Goal: Information Seeking & Learning: Learn about a topic

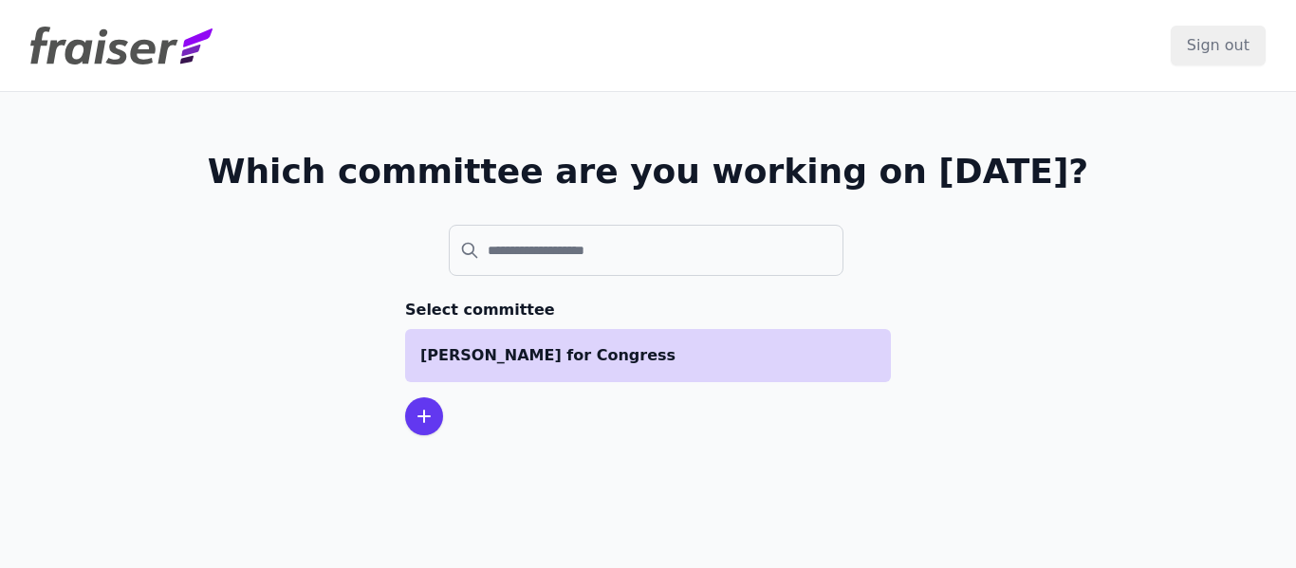
click at [578, 353] on p "[PERSON_NAME] for Congress" at bounding box center [647, 355] width 455 height 23
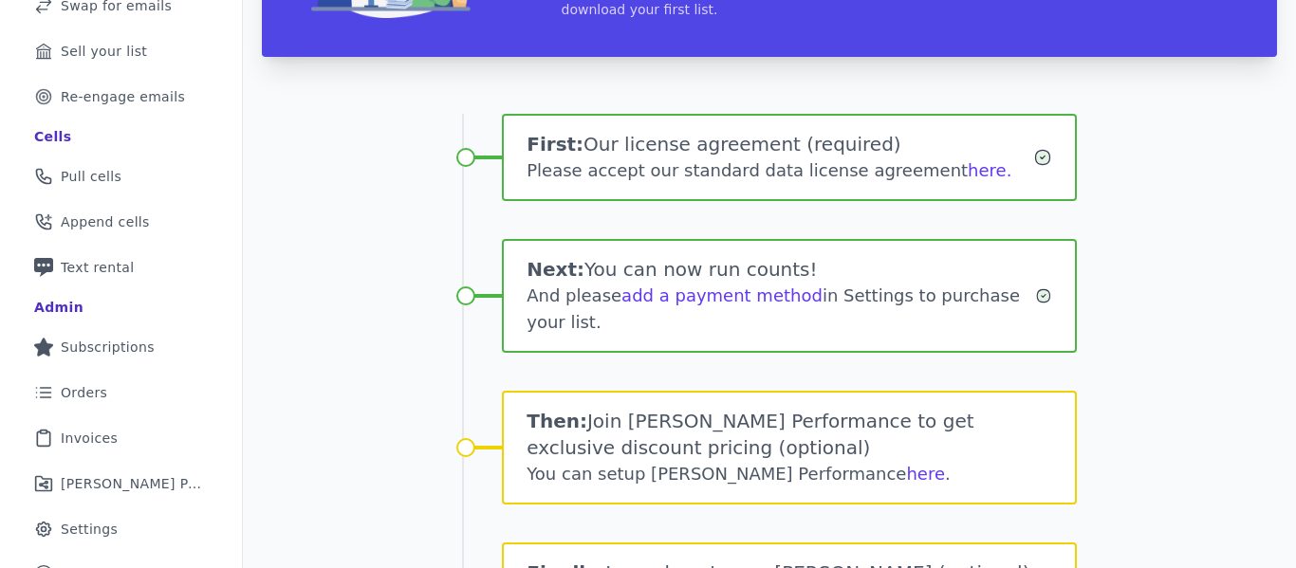
scroll to position [265, 0]
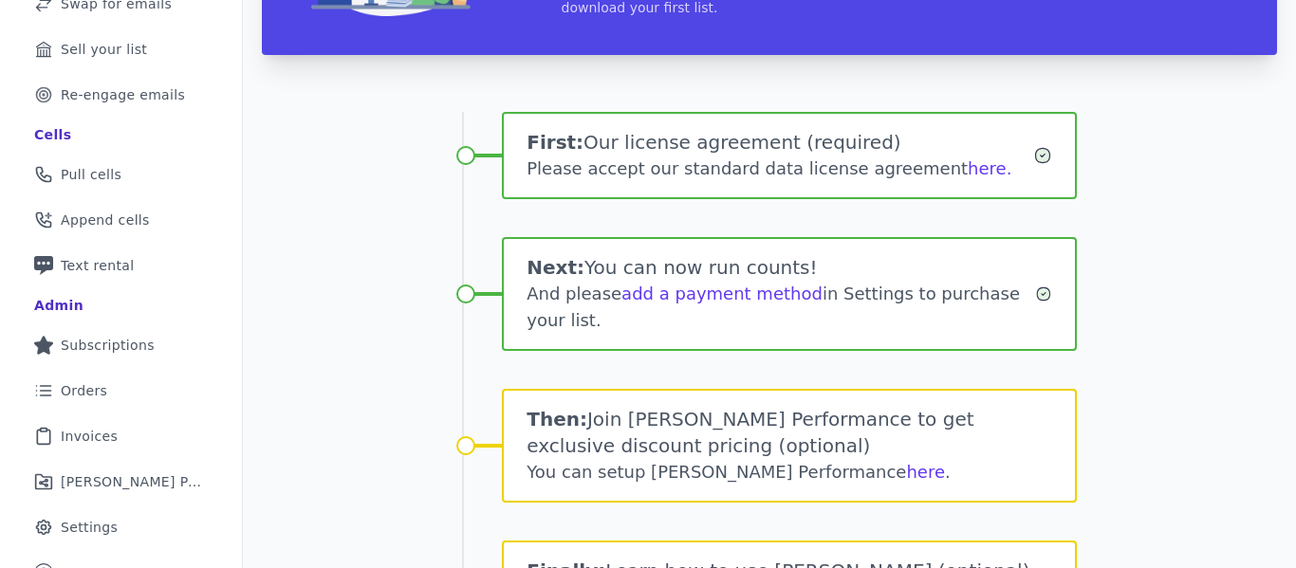
click at [925, 168] on div "Please accept our standard data license agreement here." at bounding box center [779, 169] width 506 height 27
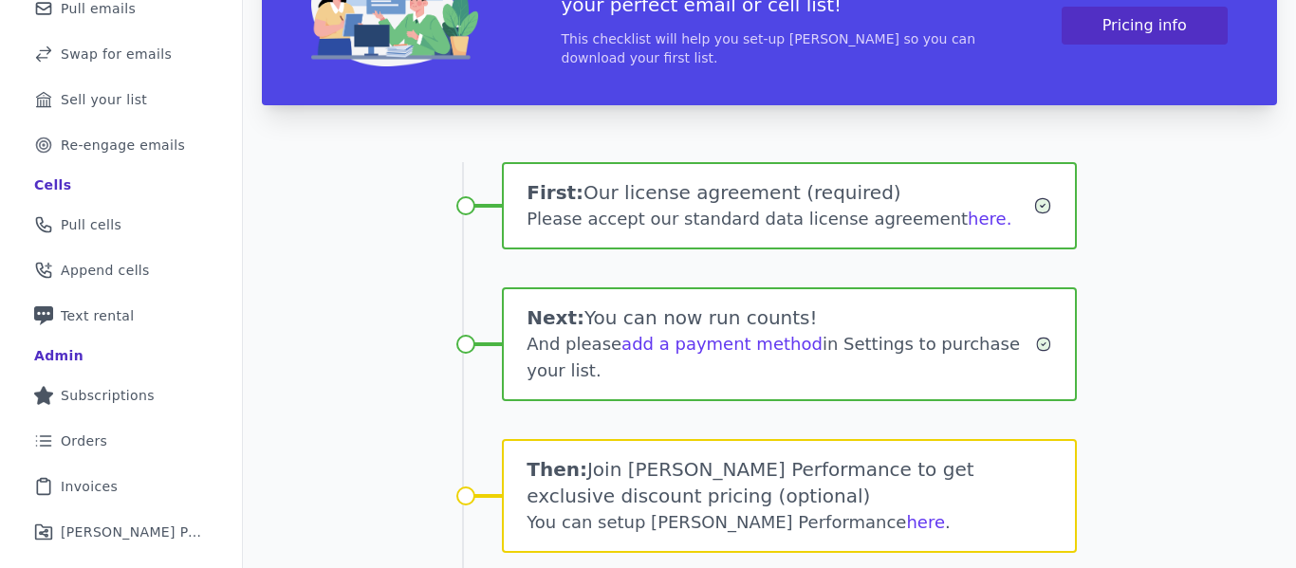
scroll to position [208, 0]
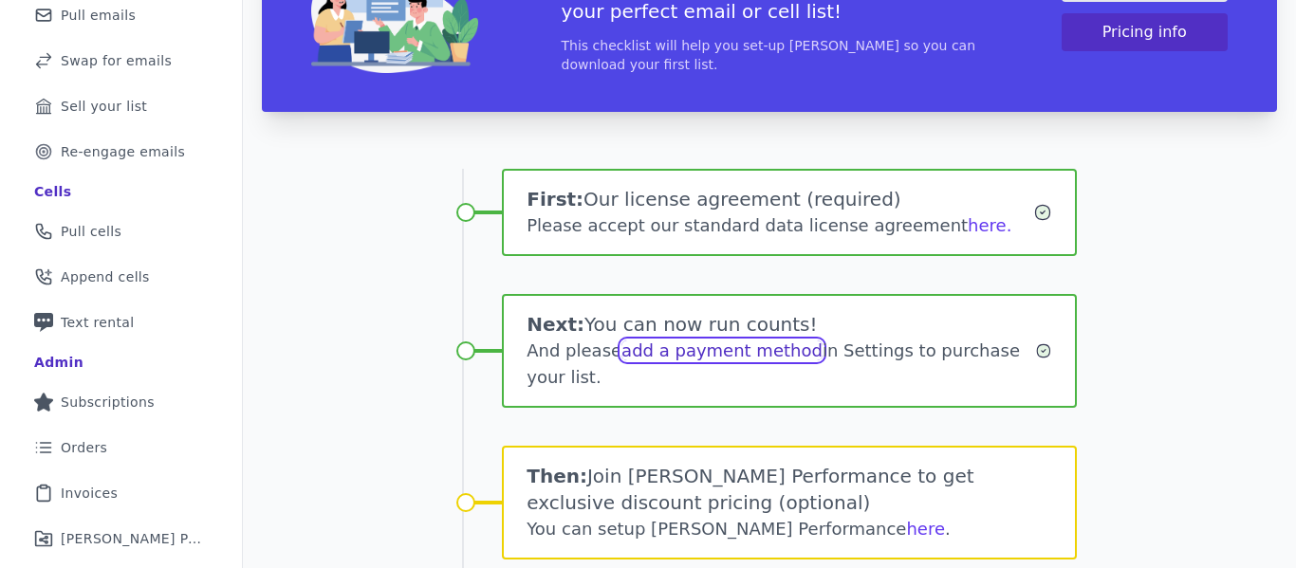
click at [726, 351] on link "add a payment method" at bounding box center [721, 351] width 201 height 20
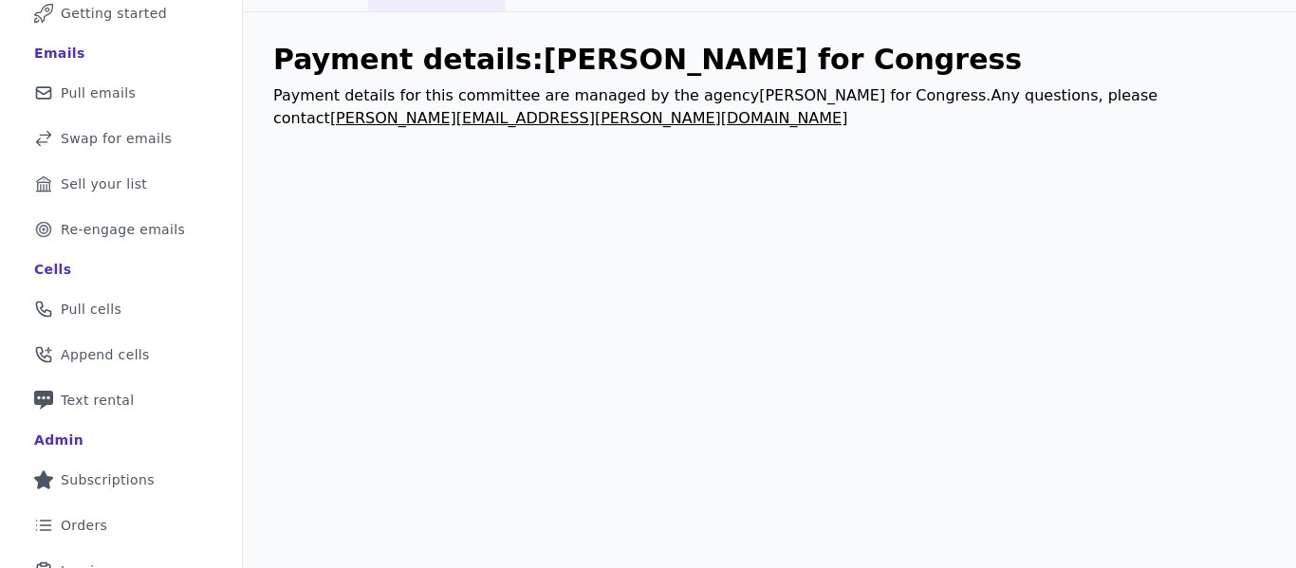
scroll to position [70, 0]
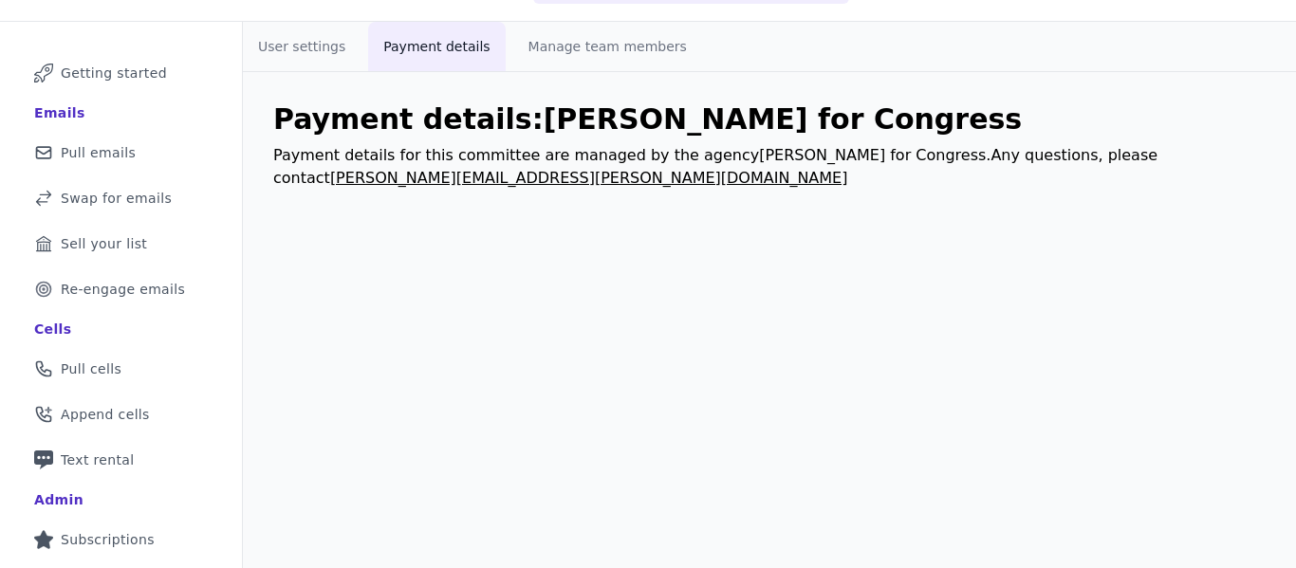
click at [444, 46] on button "Payment details" at bounding box center [436, 46] width 137 height 49
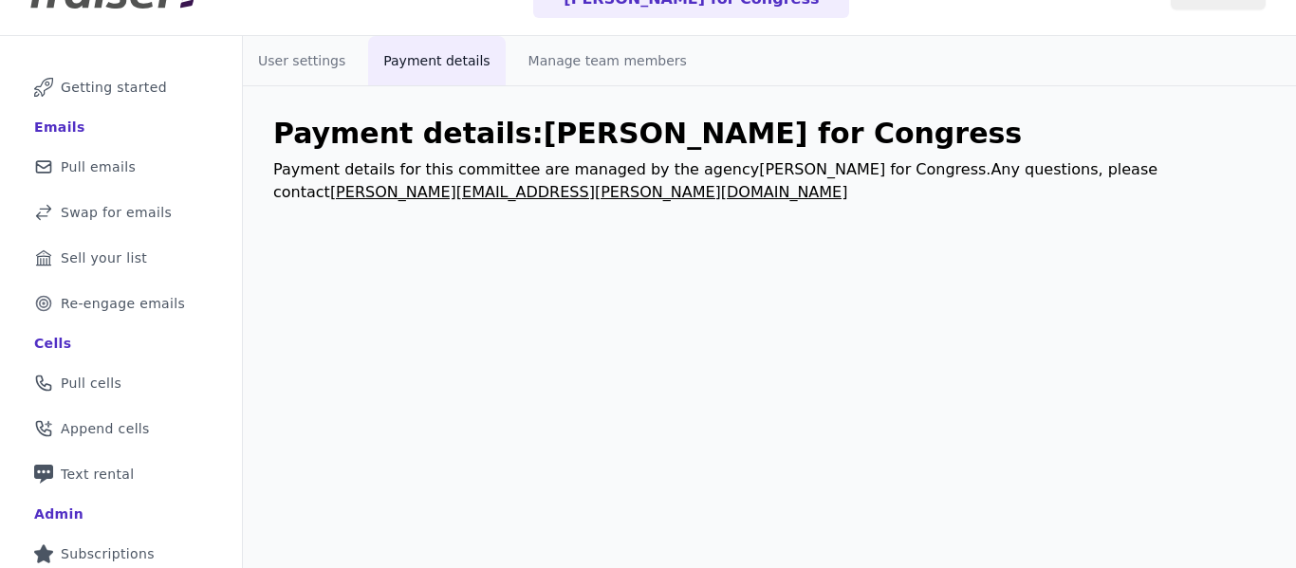
scroll to position [0, 0]
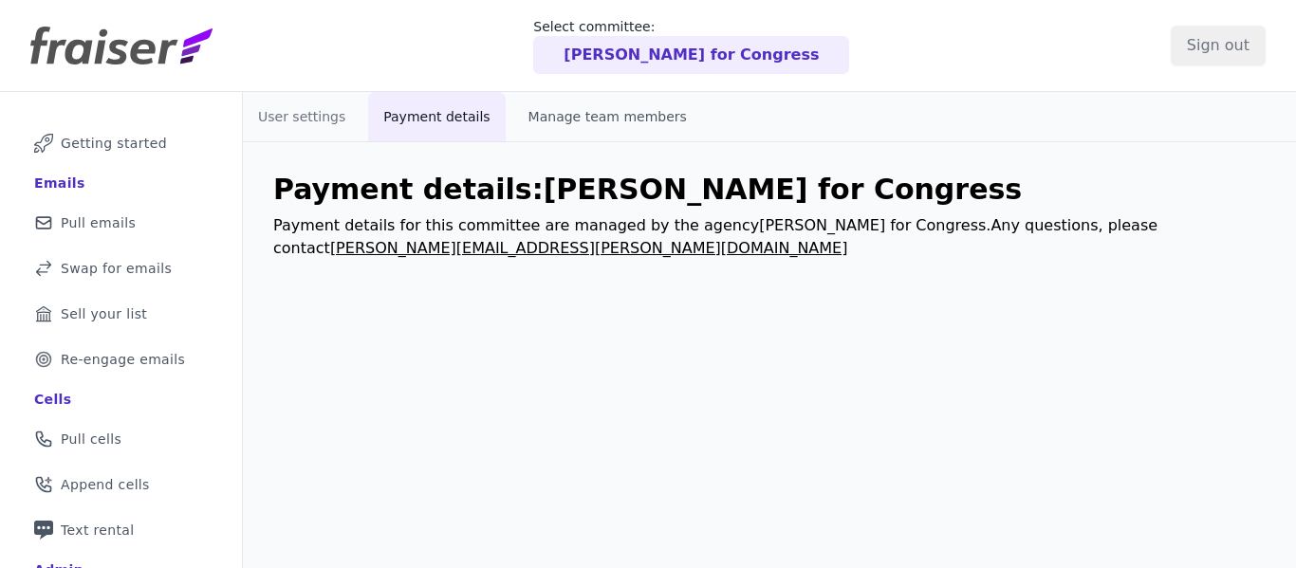
click at [594, 114] on button "Manage team members" at bounding box center [607, 116] width 189 height 49
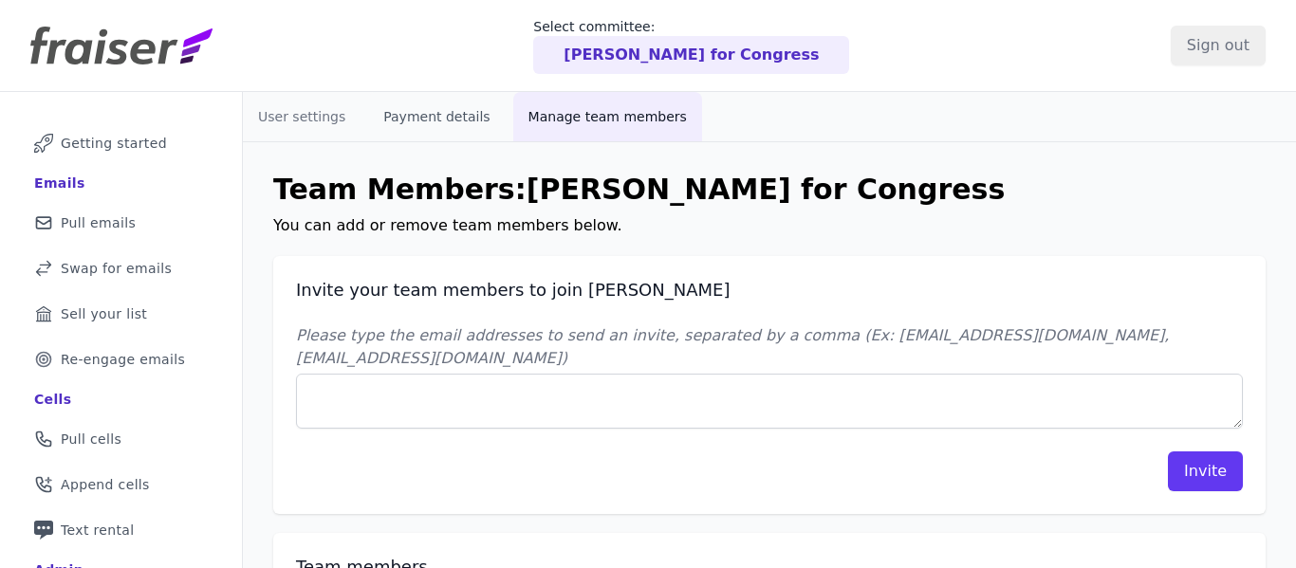
click at [451, 118] on button "Payment details" at bounding box center [436, 116] width 137 height 49
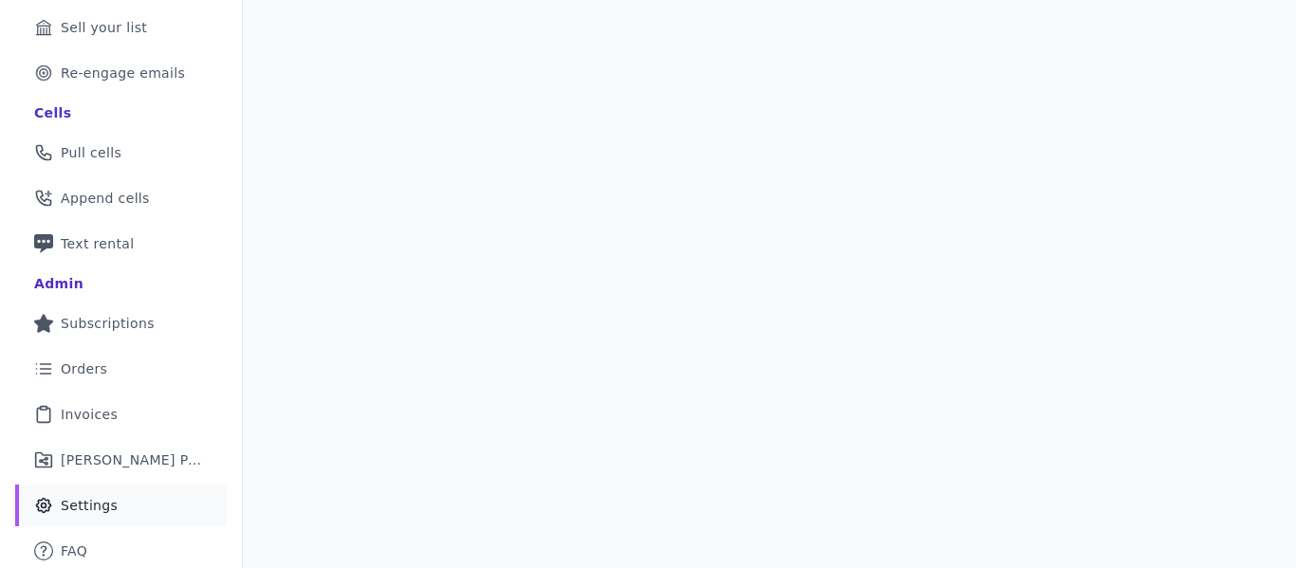
scroll to position [290, 0]
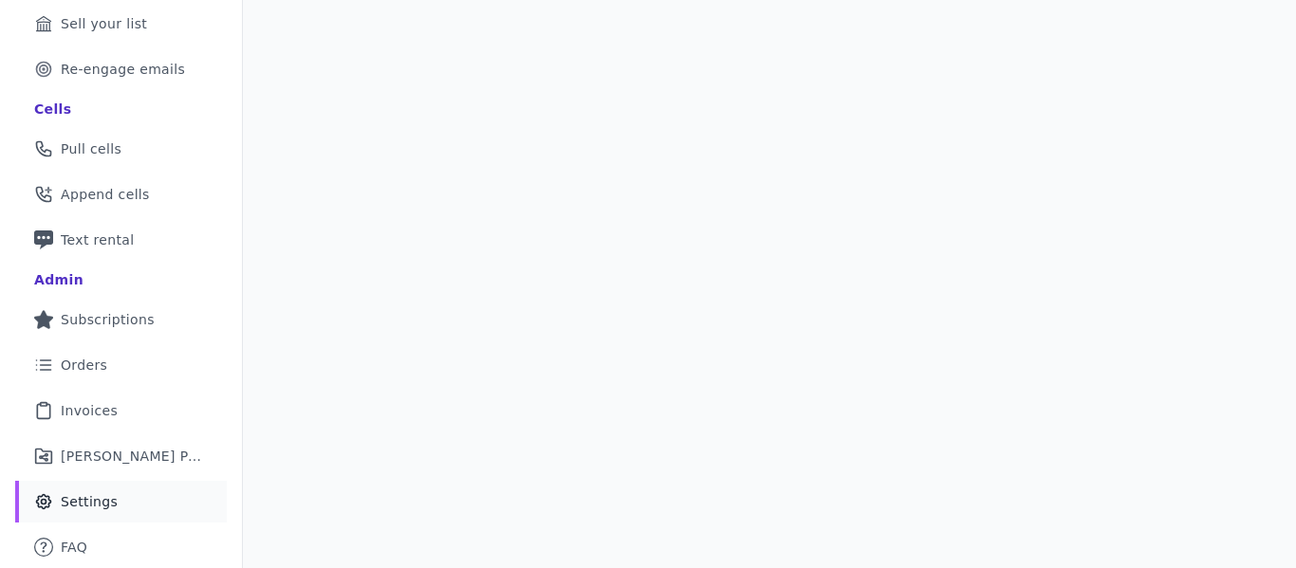
click at [79, 505] on span "Settings" at bounding box center [89, 501] width 57 height 19
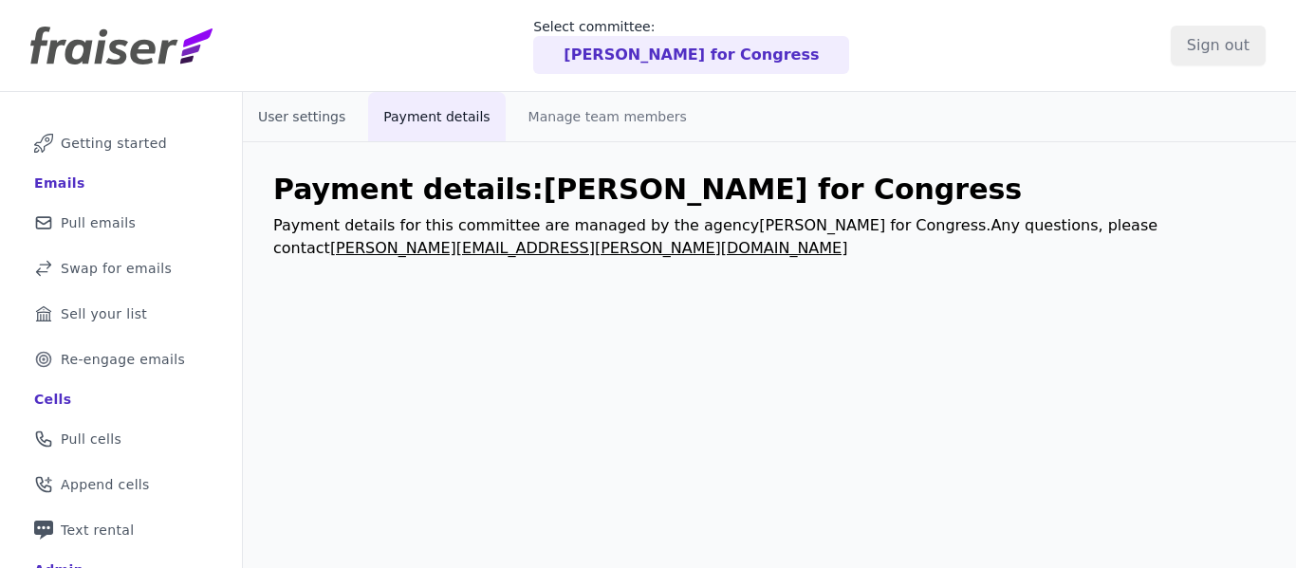
click at [301, 113] on button "User settings" at bounding box center [302, 116] width 118 height 49
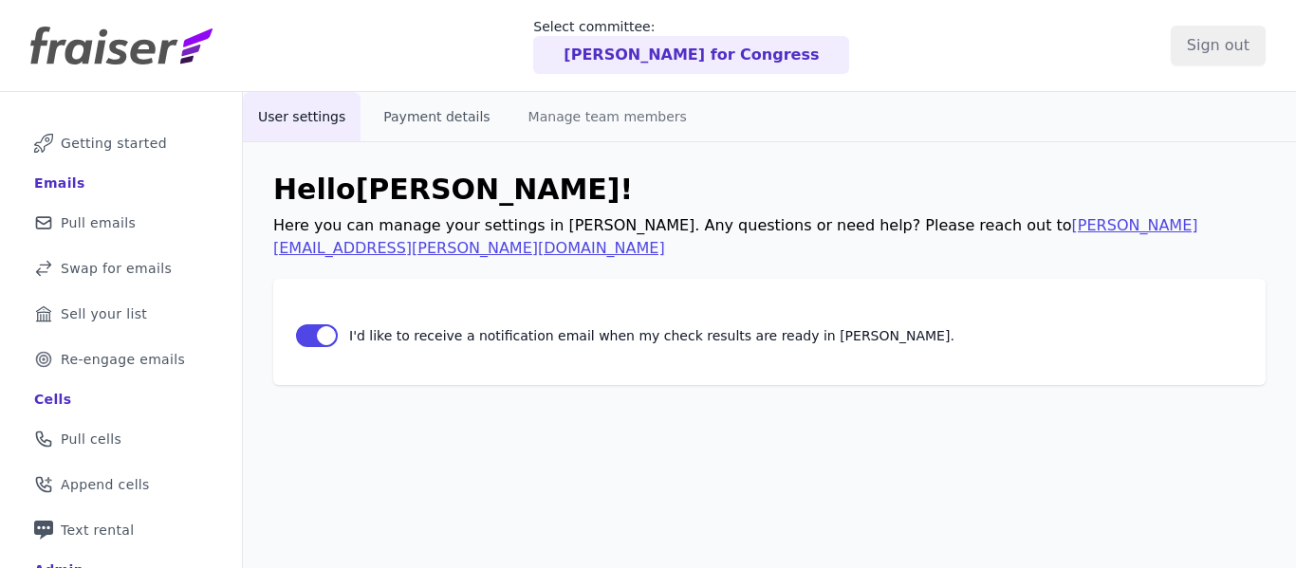
click at [402, 114] on button "Payment details" at bounding box center [436, 116] width 137 height 49
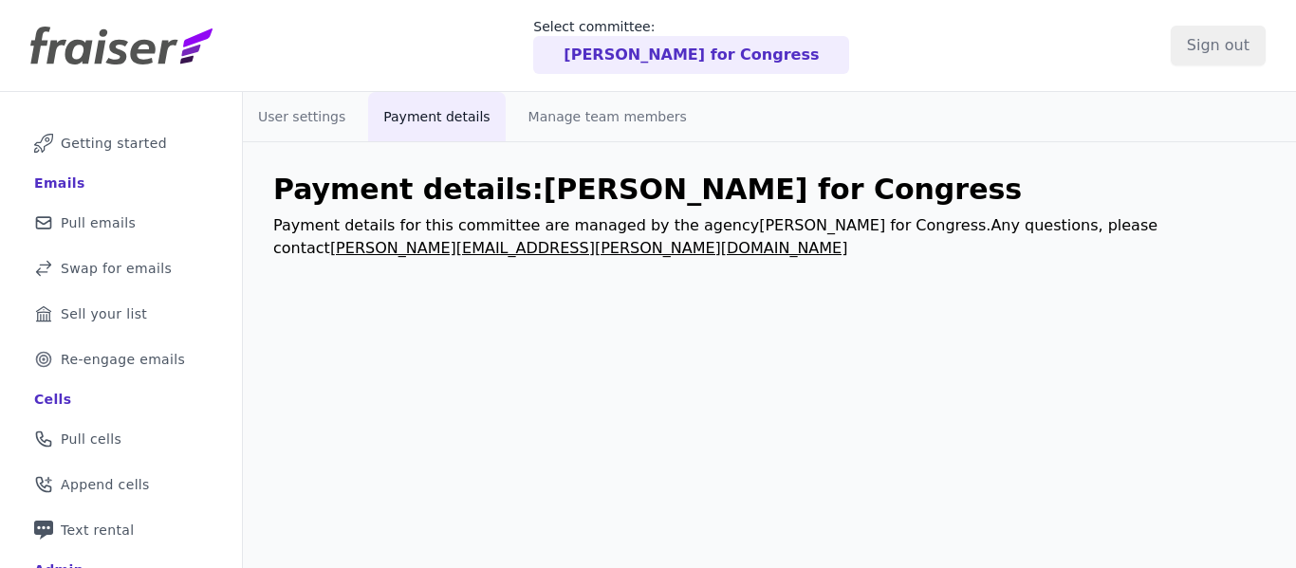
click at [571, 232] on p "Payment details for this committee are managed by the agency [PERSON_NAME] for …" at bounding box center [769, 237] width 992 height 46
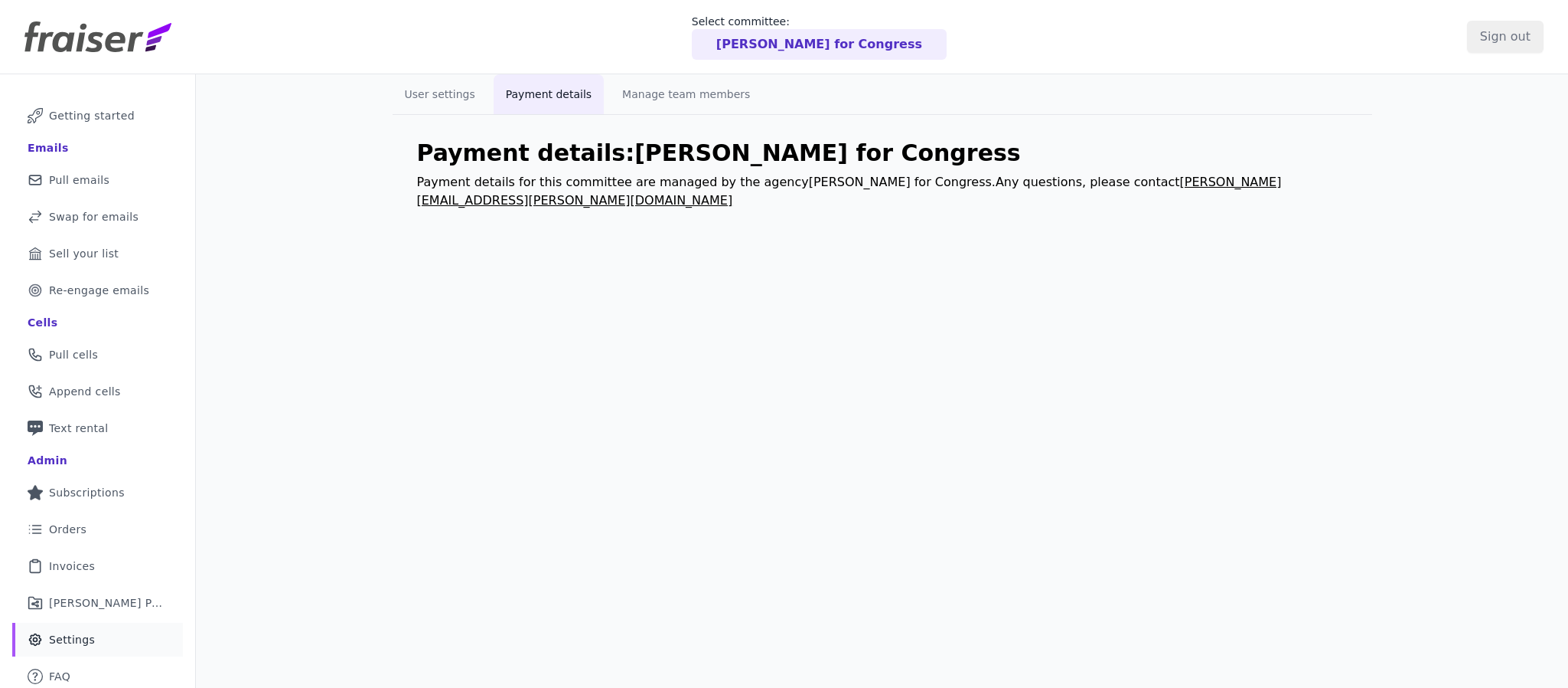
drag, startPoint x: 577, startPoint y: 13, endPoint x: 1056, endPoint y: 283, distance: 549.9
click at [1045, 283] on div "User settings Payment details Manage team members Payment details: [PERSON_NAME…" at bounding box center [882, 418] width 1373 height 688
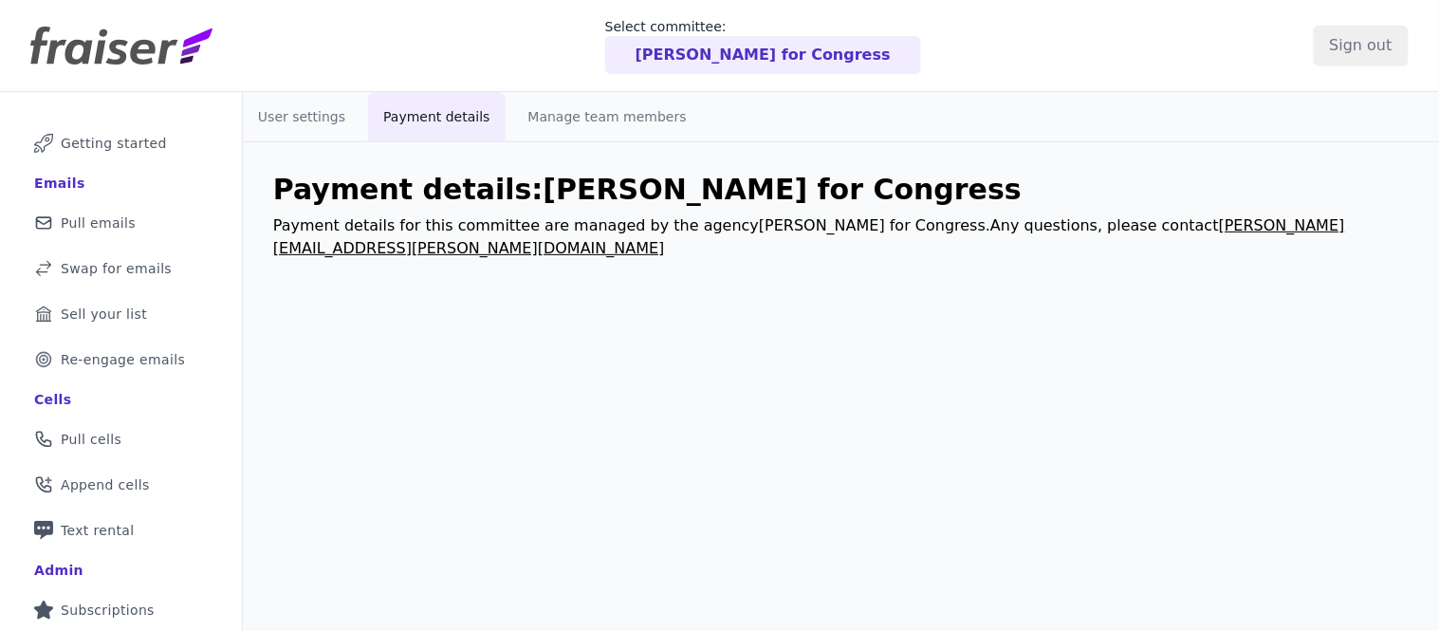
drag, startPoint x: 1873, startPoint y: 9, endPoint x: 830, endPoint y: 365, distance: 1102.6
click at [830, 365] on div "User settings Payment details Manage team members Payment details: [PERSON_NAME…" at bounding box center [841, 475] width 1196 height 766
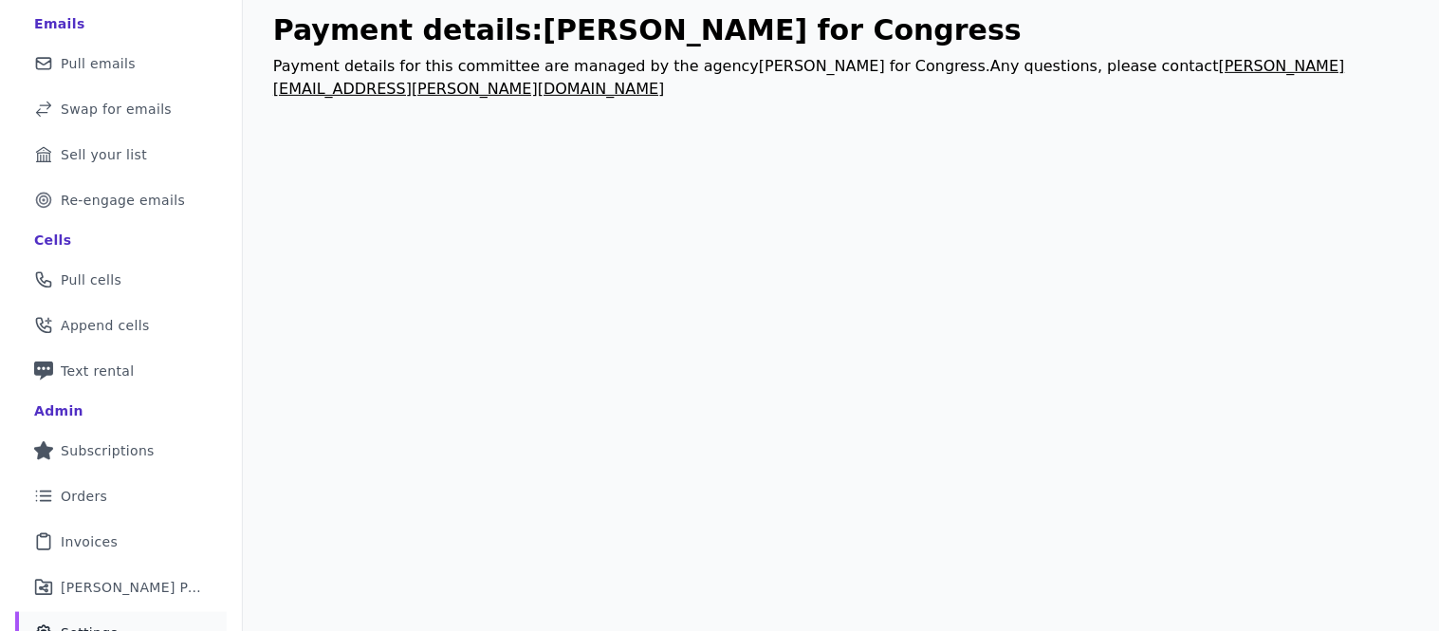
scroll to position [226, 0]
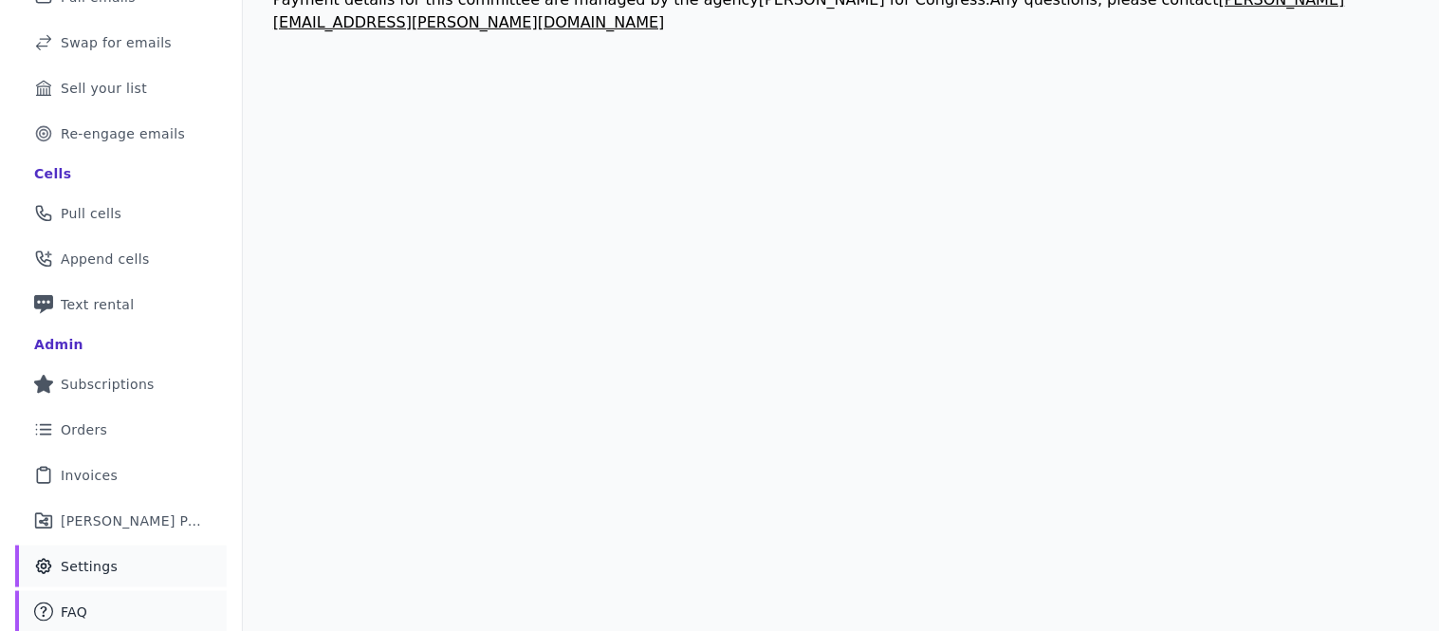
click at [81, 567] on span "FAQ" at bounding box center [74, 611] width 27 height 19
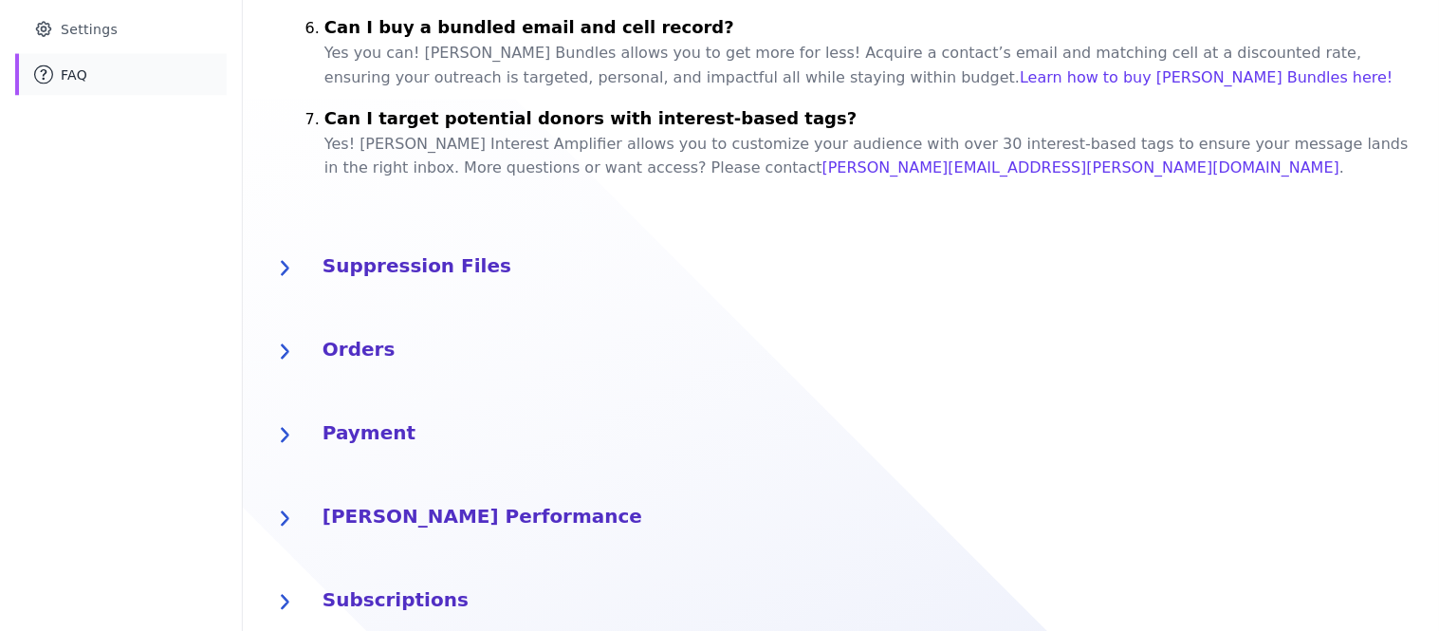
scroll to position [783, 0]
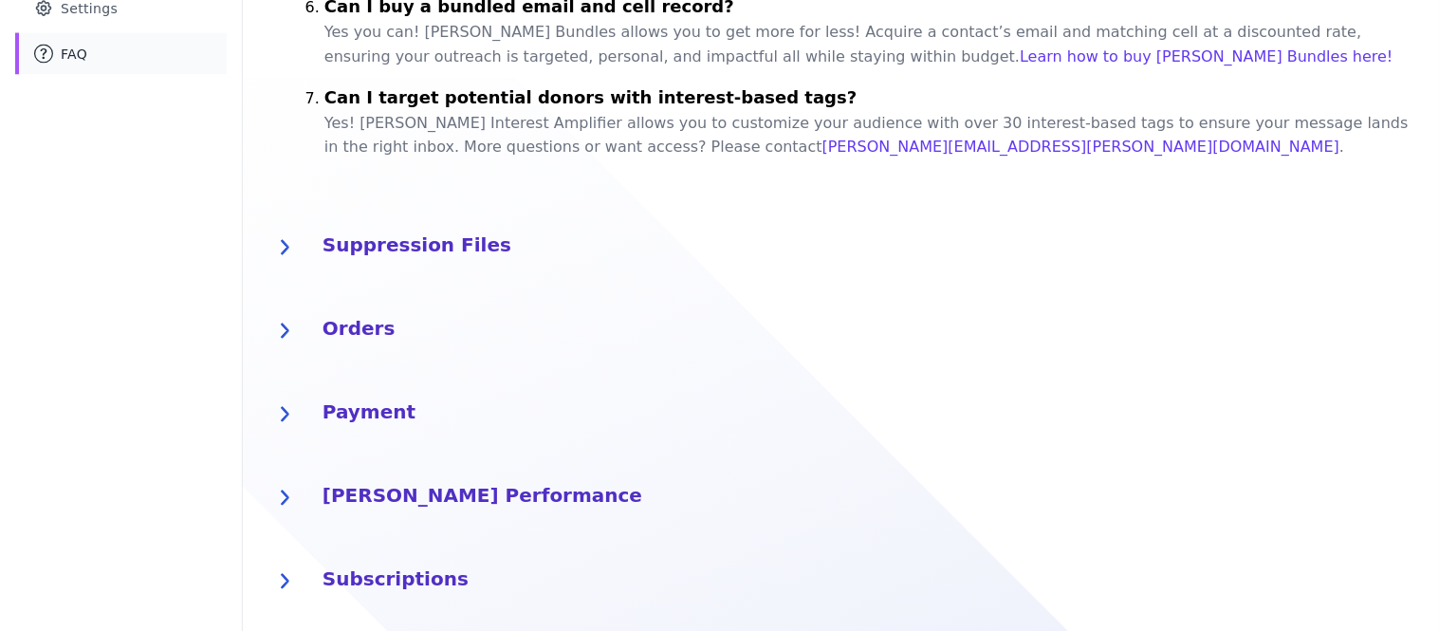
click at [357, 396] on h4 "Payment" at bounding box center [869, 411] width 1094 height 30
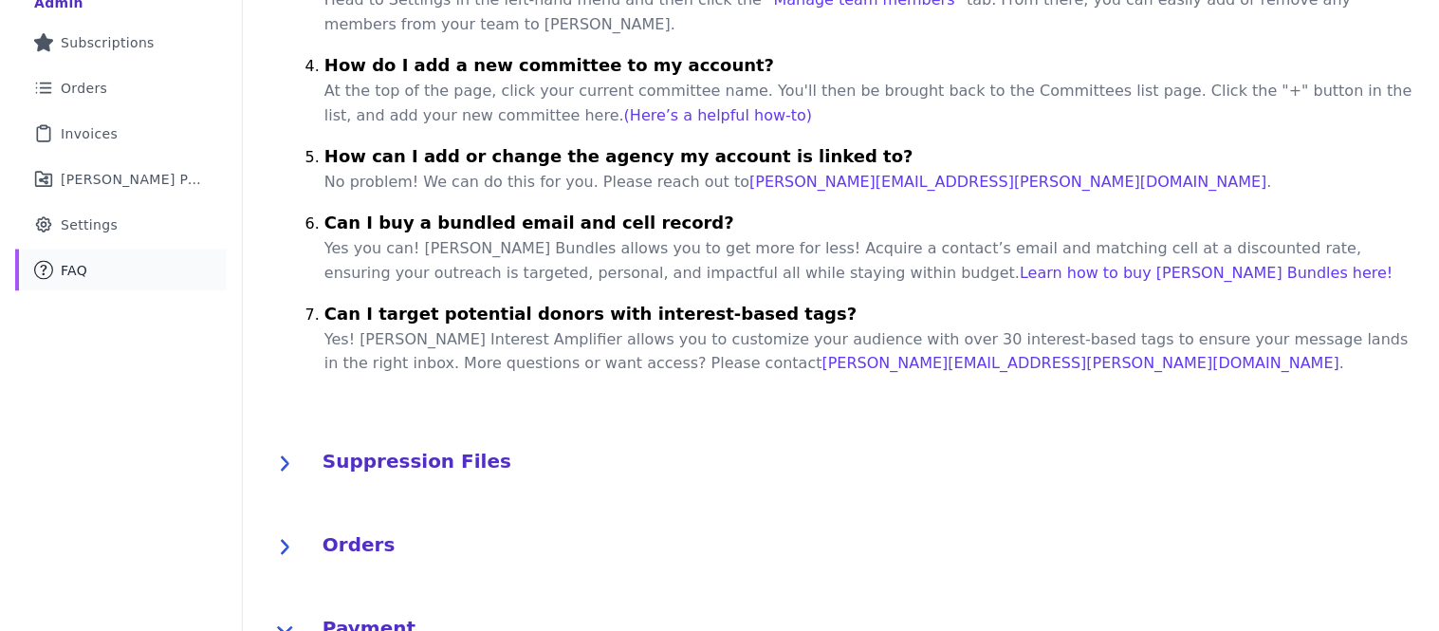
scroll to position [922, 0]
